Goal: Task Accomplishment & Management: Use online tool/utility

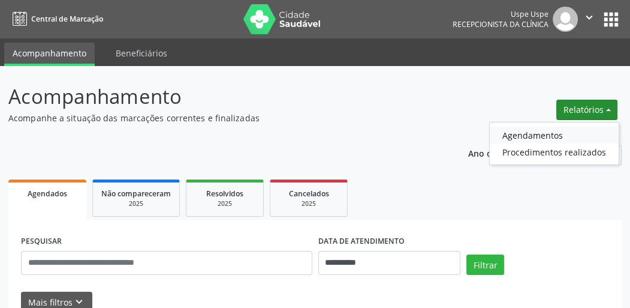
click at [511, 135] on link "Agendamentos" at bounding box center [554, 134] width 129 height 17
select select "*"
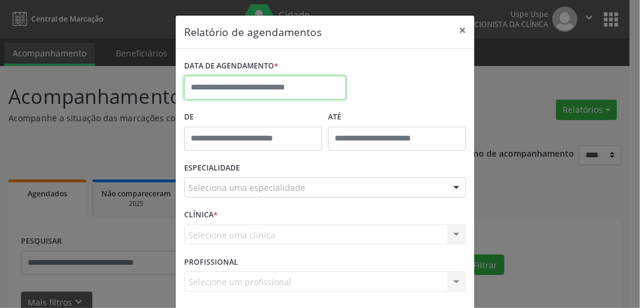
click at [255, 91] on input "text" at bounding box center [265, 88] width 162 height 24
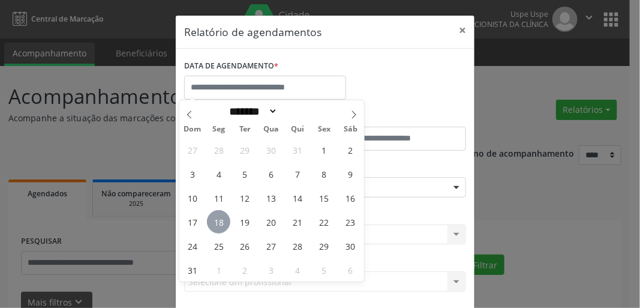
click at [220, 221] on span "18" at bounding box center [218, 221] width 23 height 23
type input "**********"
click at [220, 221] on span "18" at bounding box center [218, 221] width 23 height 23
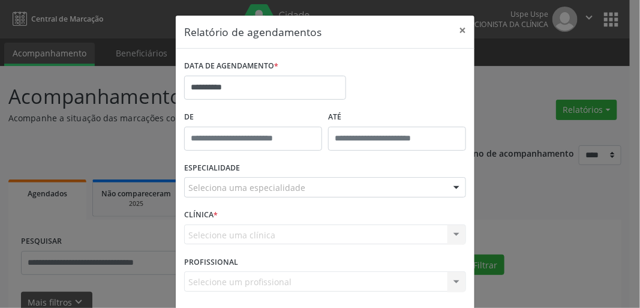
click at [238, 194] on div "Seleciona uma especialidade" at bounding box center [325, 187] width 282 height 20
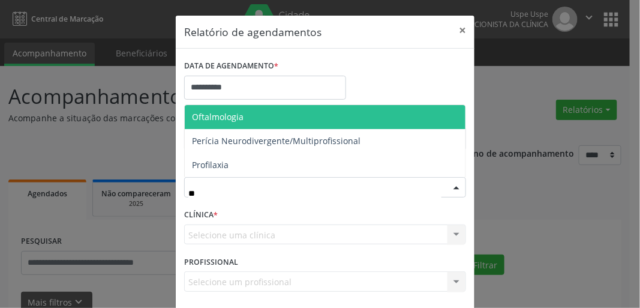
type input "***"
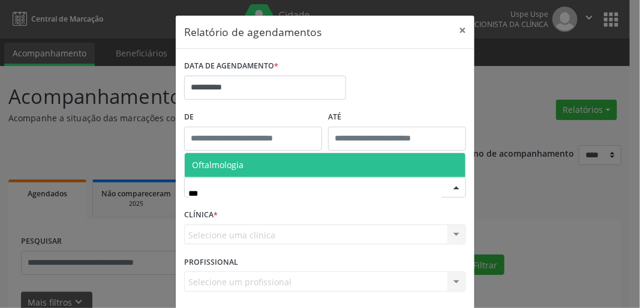
click at [247, 167] on span "Oftalmologia" at bounding box center [325, 165] width 281 height 24
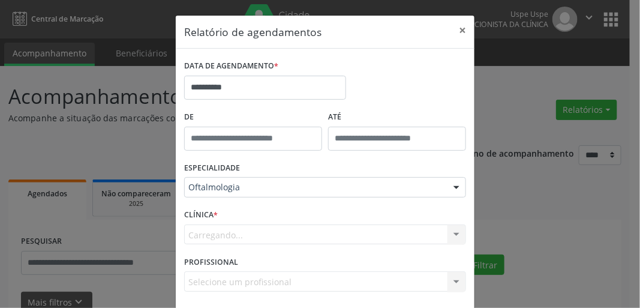
scroll to position [52, 0]
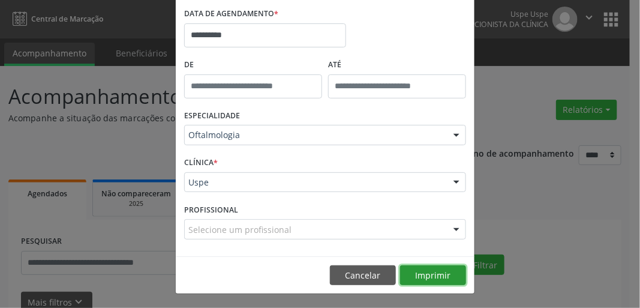
click at [413, 275] on button "Imprimir" at bounding box center [433, 275] width 66 height 20
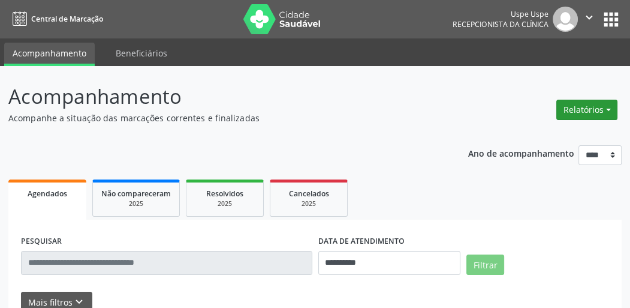
click at [575, 104] on button "Relatórios" at bounding box center [586, 110] width 61 height 20
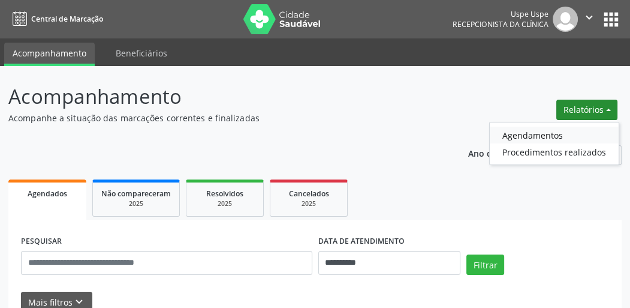
click at [526, 131] on link "Agendamentos" at bounding box center [554, 134] width 129 height 17
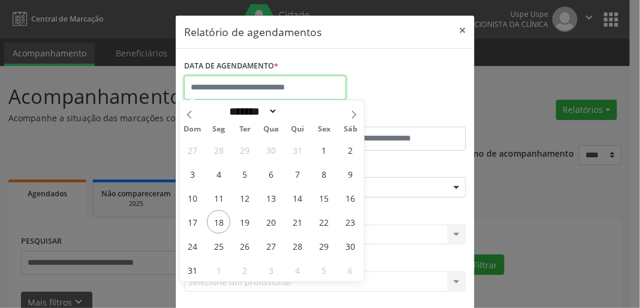
click at [219, 83] on input "text" at bounding box center [265, 88] width 162 height 24
click at [212, 219] on span "18" at bounding box center [218, 221] width 23 height 23
type input "**********"
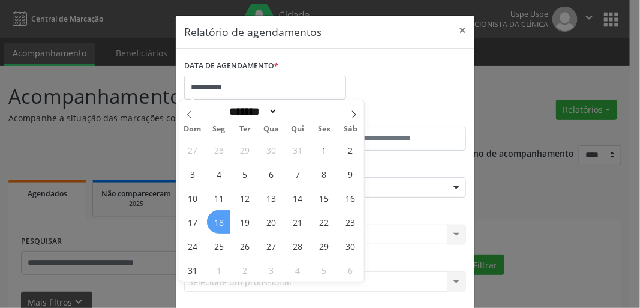
click at [212, 219] on span "18" at bounding box center [218, 221] width 23 height 23
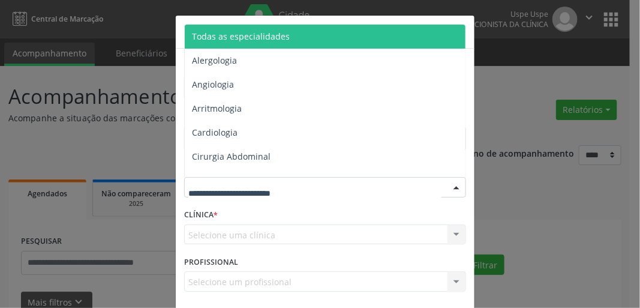
drag, startPoint x: 227, startPoint y: 196, endPoint x: 222, endPoint y: 188, distance: 9.5
click at [225, 195] on div at bounding box center [325, 187] width 282 height 20
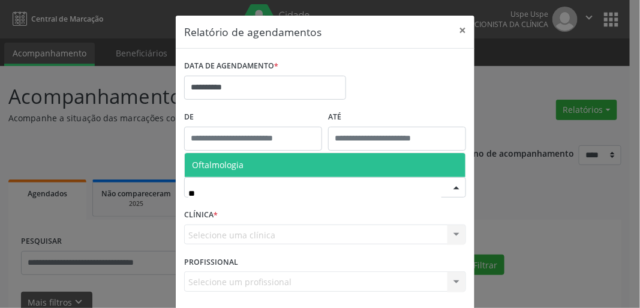
type input "***"
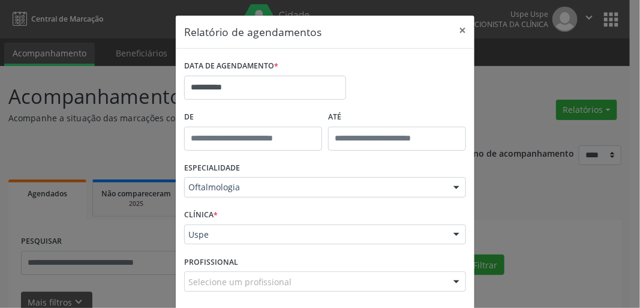
scroll to position [52, 0]
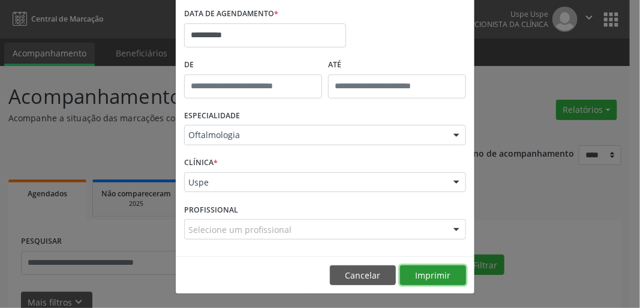
click at [428, 279] on button "Imprimir" at bounding box center [433, 275] width 66 height 20
